Goal: Task Accomplishment & Management: Use online tool/utility

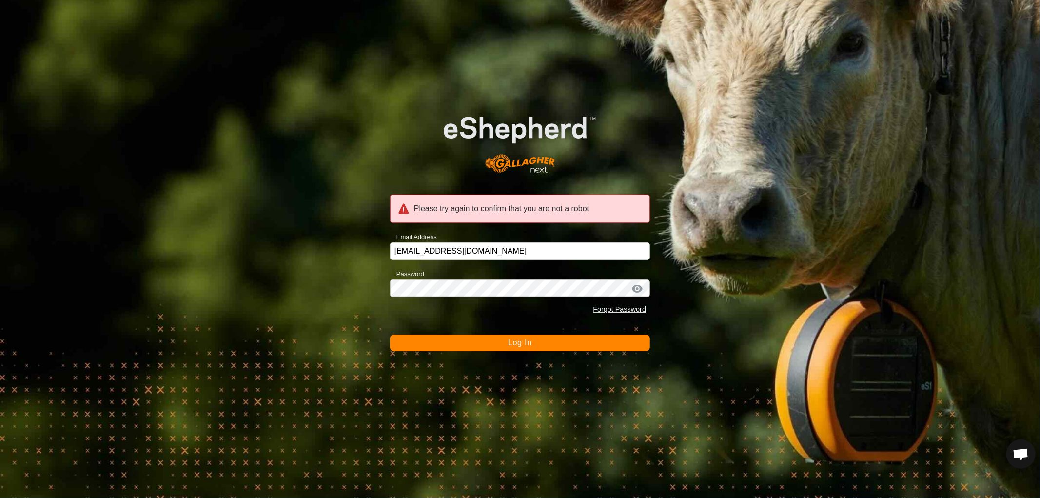
click at [510, 348] on button "Log In" at bounding box center [520, 342] width 260 height 17
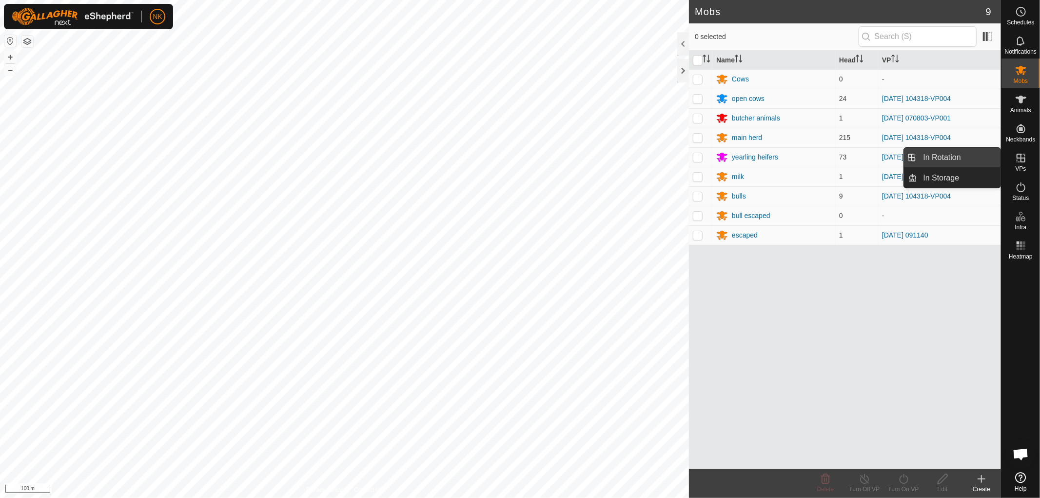
click at [951, 157] on link "In Rotation" at bounding box center [959, 158] width 83 height 20
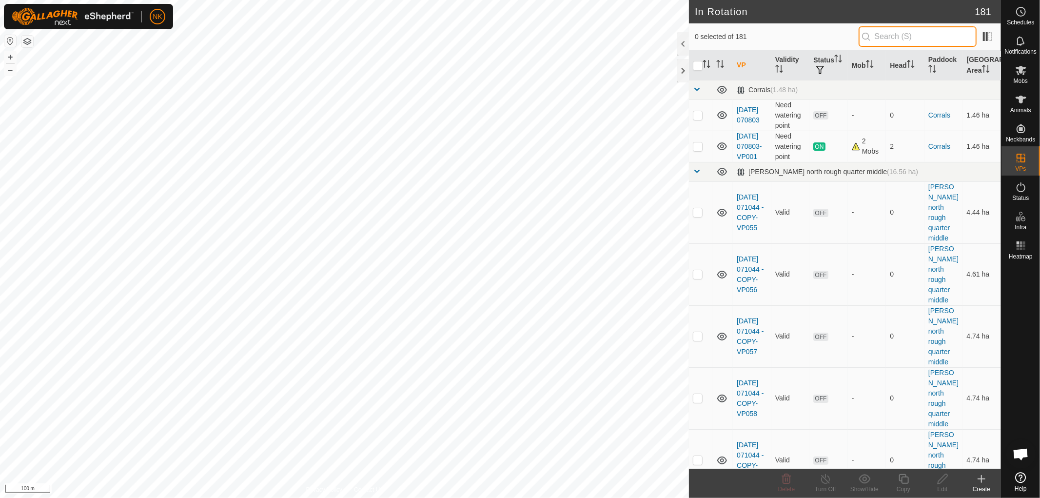
click at [913, 28] on input "text" at bounding box center [918, 36] width 118 height 20
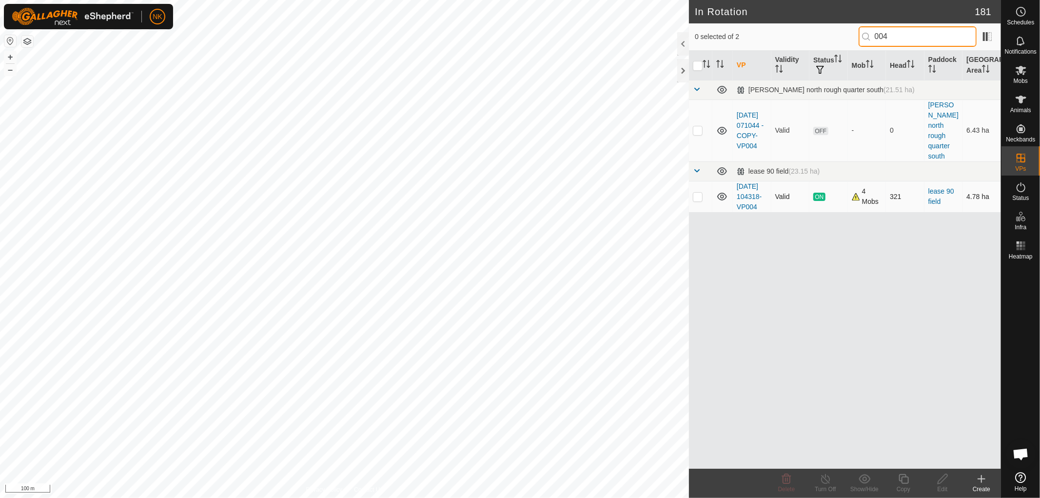
type input "004"
click at [696, 193] on p-checkbox at bounding box center [698, 197] width 10 height 8
checkbox input "true"
click at [904, 481] on icon at bounding box center [904, 479] width 12 height 12
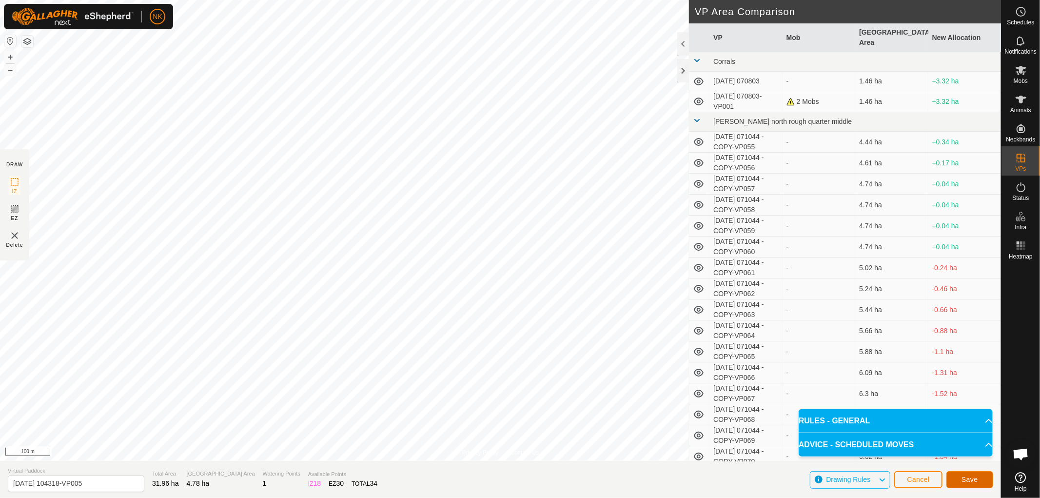
click at [974, 474] on button "Save" at bounding box center [969, 479] width 47 height 17
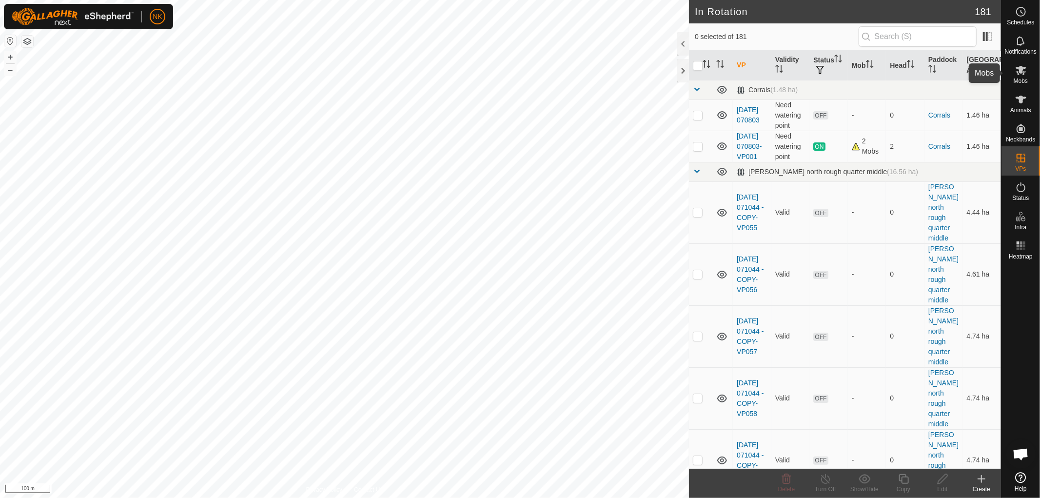
click at [1021, 76] on es-mob-svg-icon at bounding box center [1021, 70] width 18 height 16
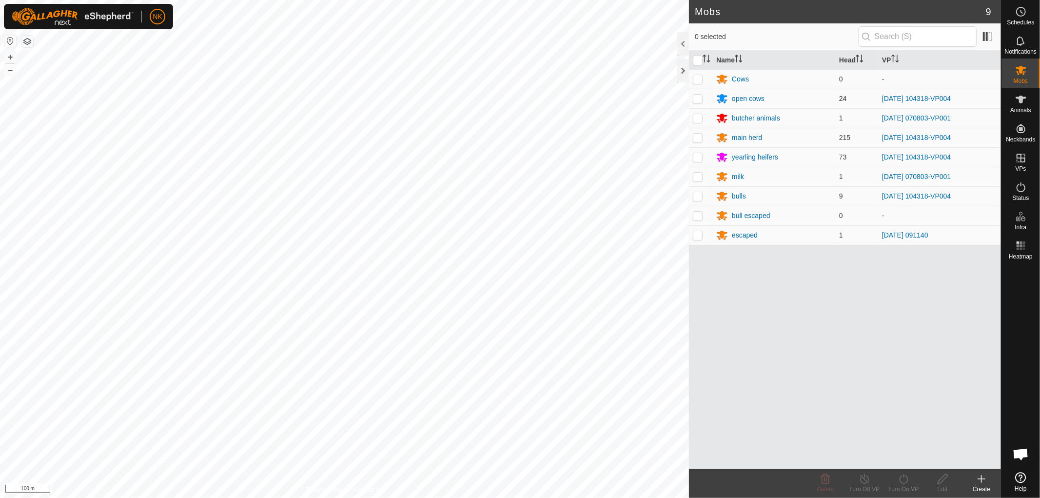
click at [698, 97] on p-checkbox at bounding box center [698, 99] width 10 height 8
checkbox input "true"
drag, startPoint x: 695, startPoint y: 136, endPoint x: 698, endPoint y: 143, distance: 8.3
click at [695, 137] on p-checkbox at bounding box center [698, 138] width 10 height 8
checkbox input "true"
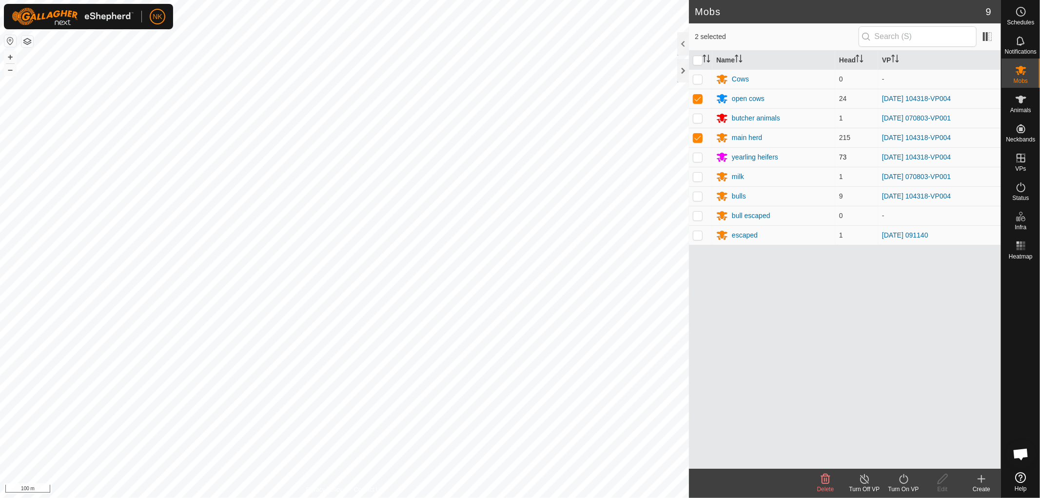
click at [705, 162] on td at bounding box center [700, 157] width 23 height 20
checkbox input "true"
click at [696, 198] on p-checkbox at bounding box center [698, 196] width 10 height 8
checkbox input "true"
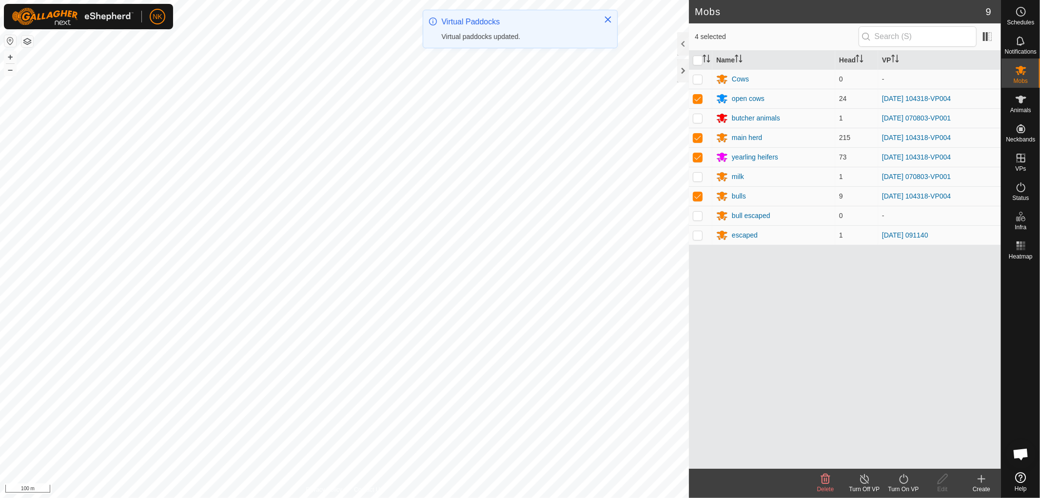
click at [900, 484] on icon at bounding box center [904, 479] width 12 height 12
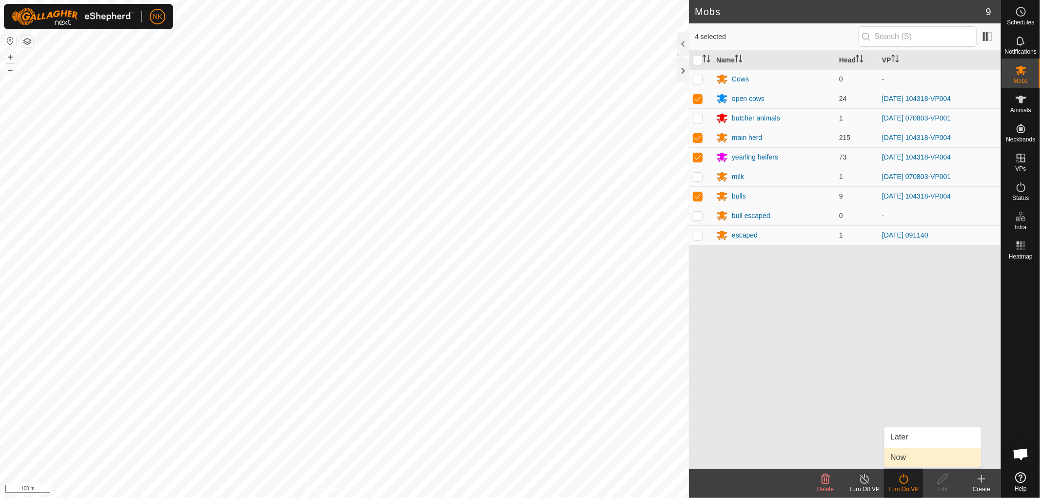
click at [900, 452] on link "Now" at bounding box center [932, 458] width 97 height 20
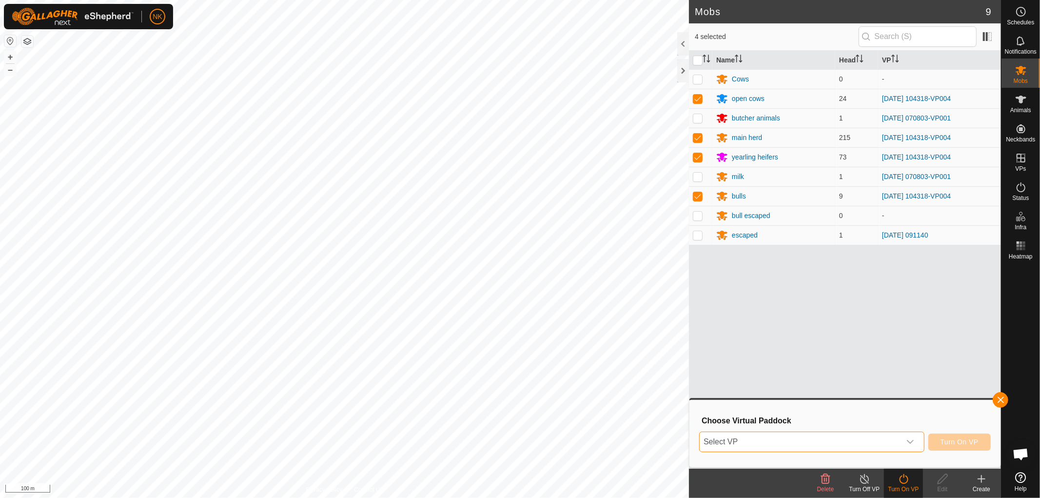
click at [822, 446] on span "Select VP" at bounding box center [800, 442] width 201 height 20
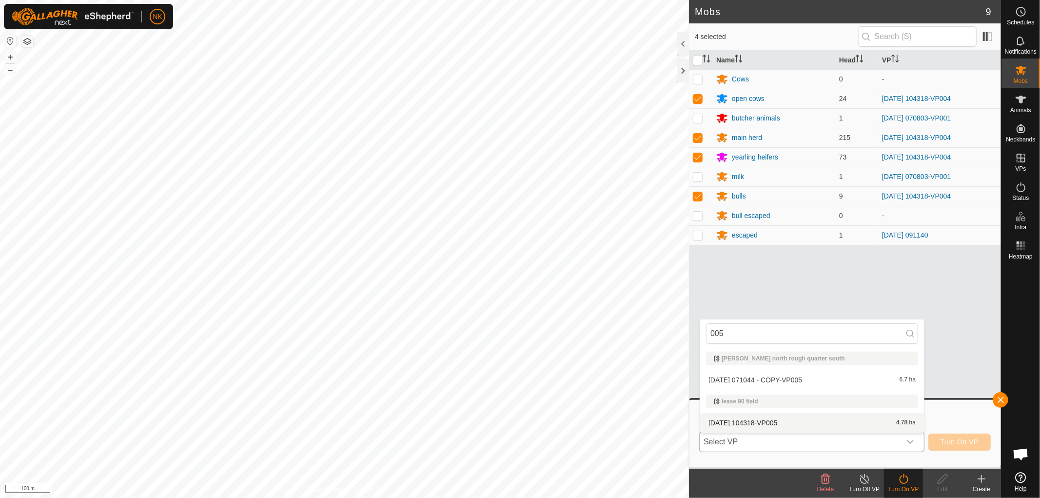
type input "005"
click at [779, 422] on li "[DATE] 104318-VP005 4.78 ha" at bounding box center [812, 423] width 224 height 20
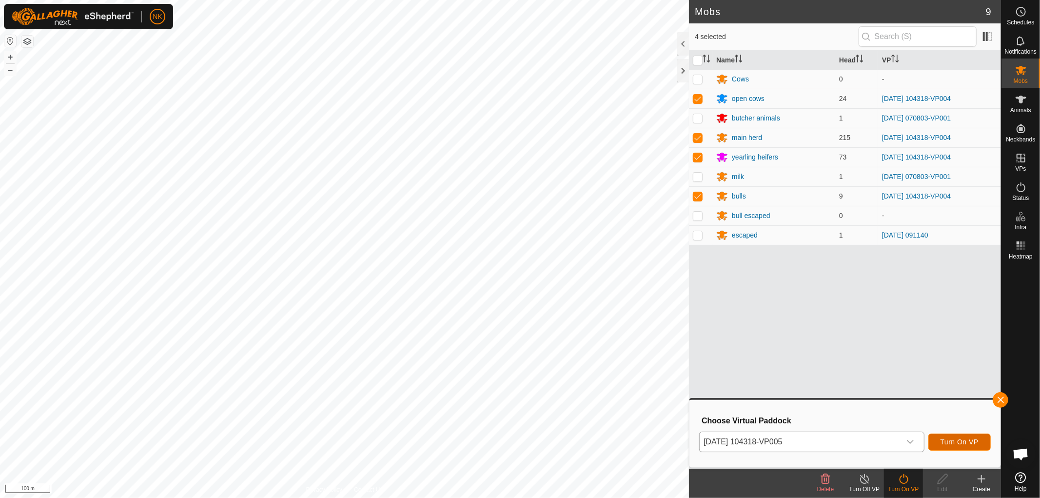
click at [980, 442] on button "Turn On VP" at bounding box center [959, 441] width 62 height 17
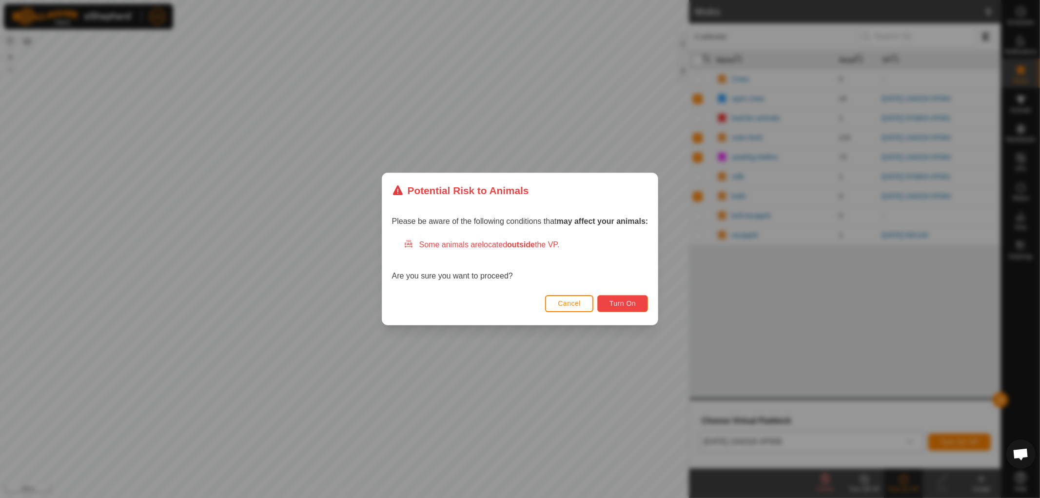
click at [621, 300] on span "Turn On" at bounding box center [622, 303] width 26 height 8
